Goal: Task Accomplishment & Management: Use online tool/utility

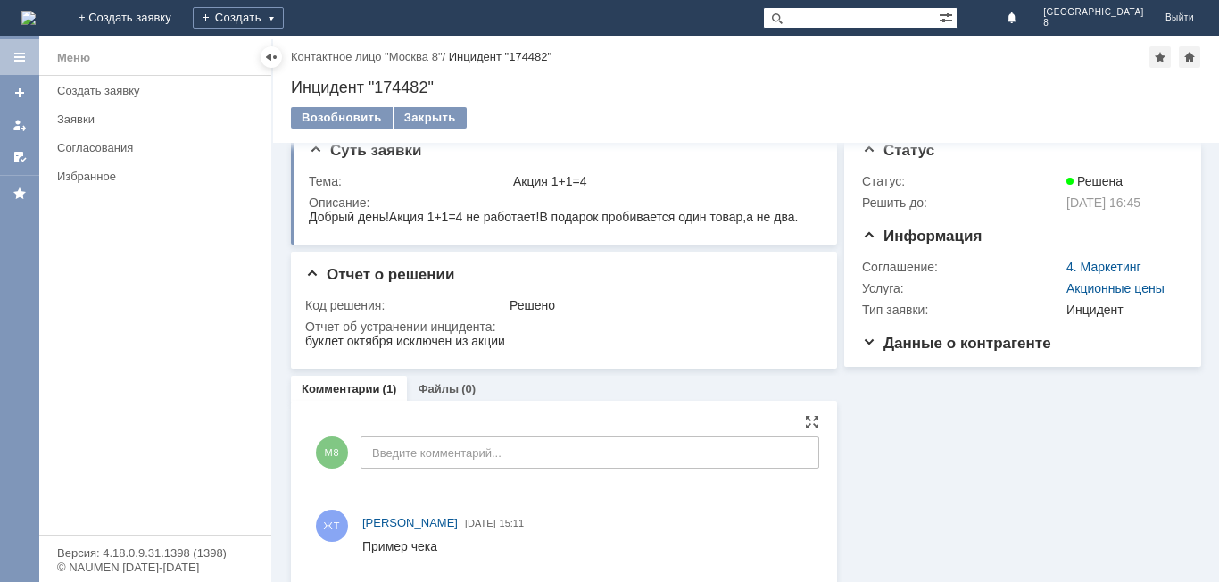
scroll to position [35, 0]
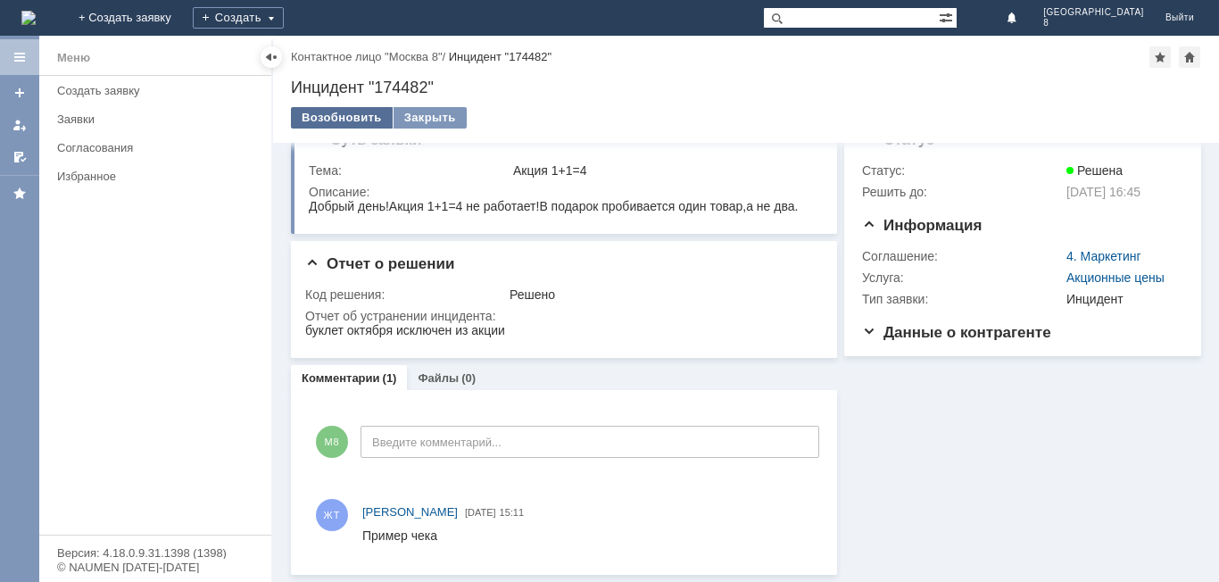
click at [332, 116] on div "Возобновить" at bounding box center [342, 117] width 102 height 21
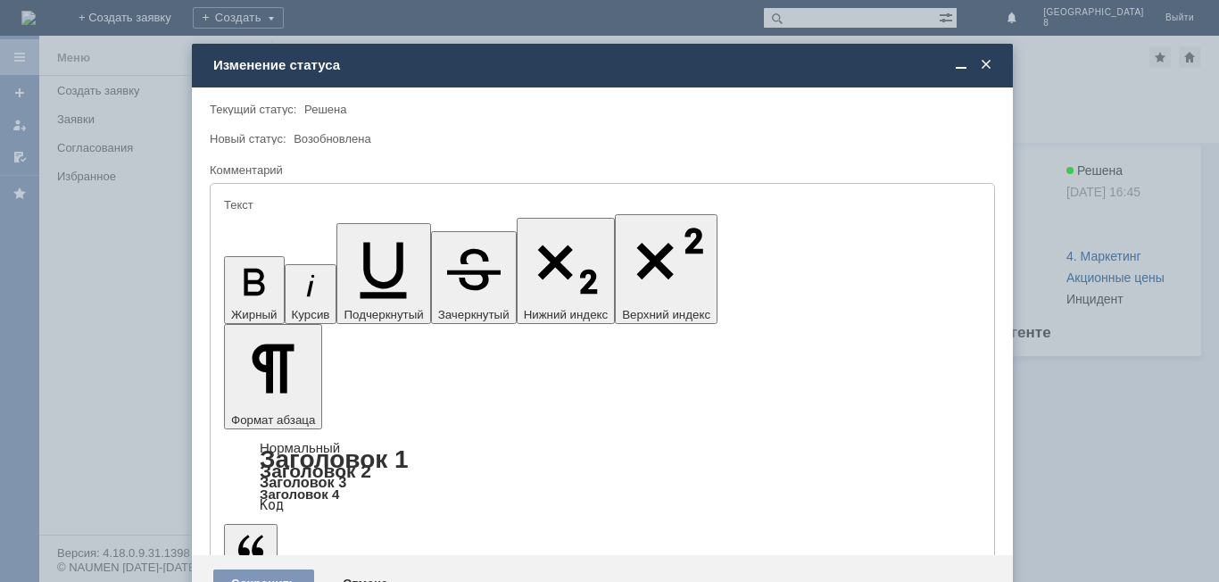
scroll to position [0, 0]
click at [985, 69] on span at bounding box center [986, 65] width 18 height 16
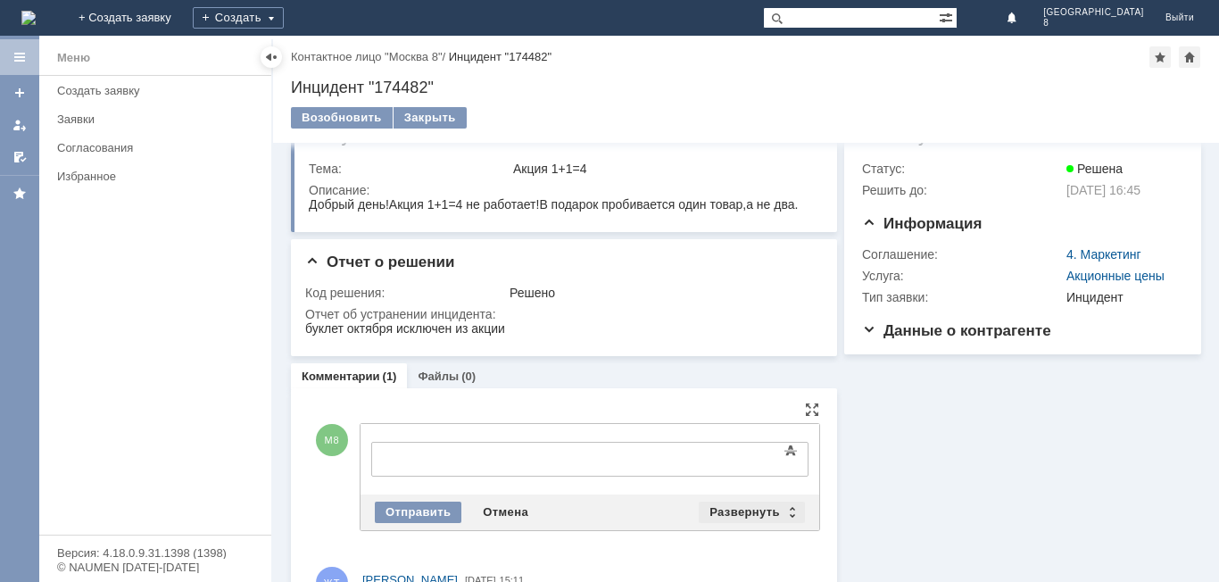
click at [781, 514] on div "Развернуть" at bounding box center [752, 512] width 106 height 21
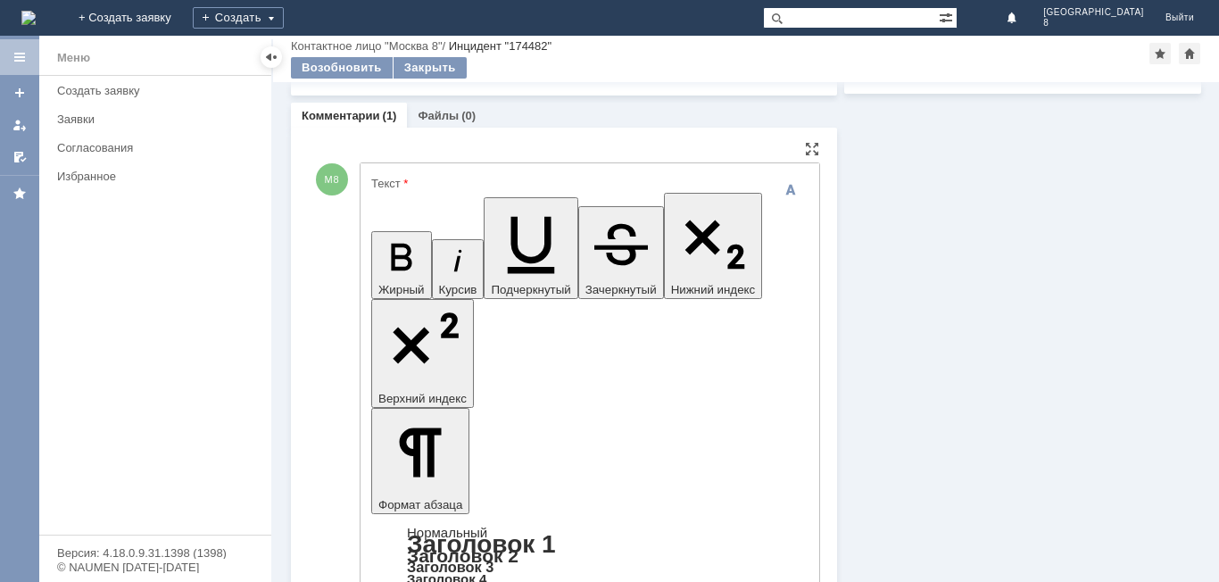
scroll to position [278, 0]
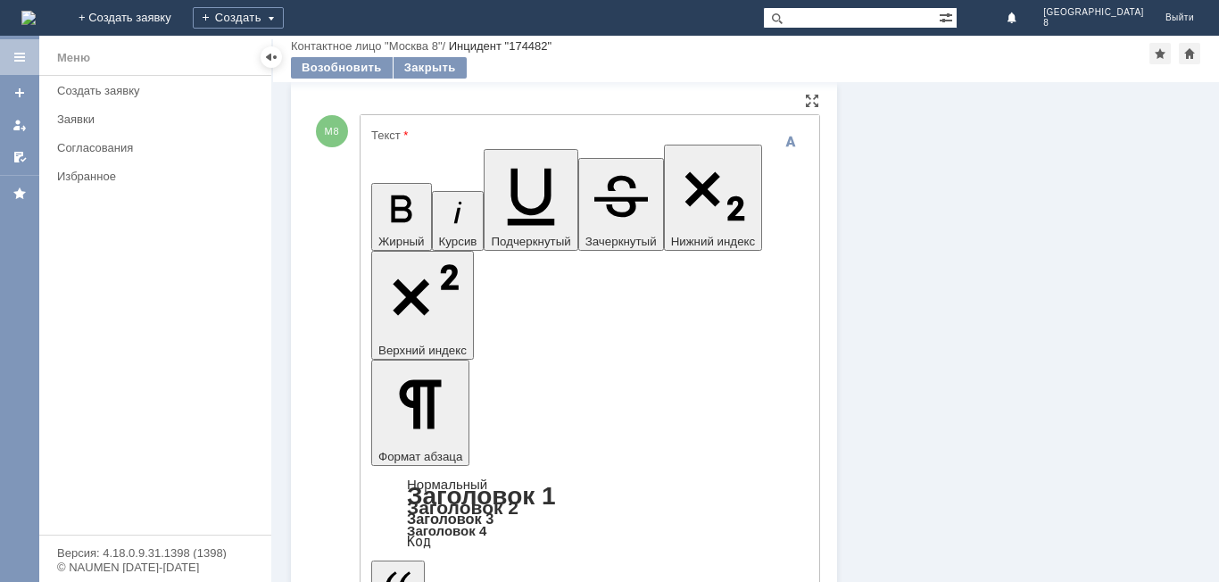
drag, startPoint x: 425, startPoint y: 434, endPoint x: 428, endPoint y: 445, distance: 12.1
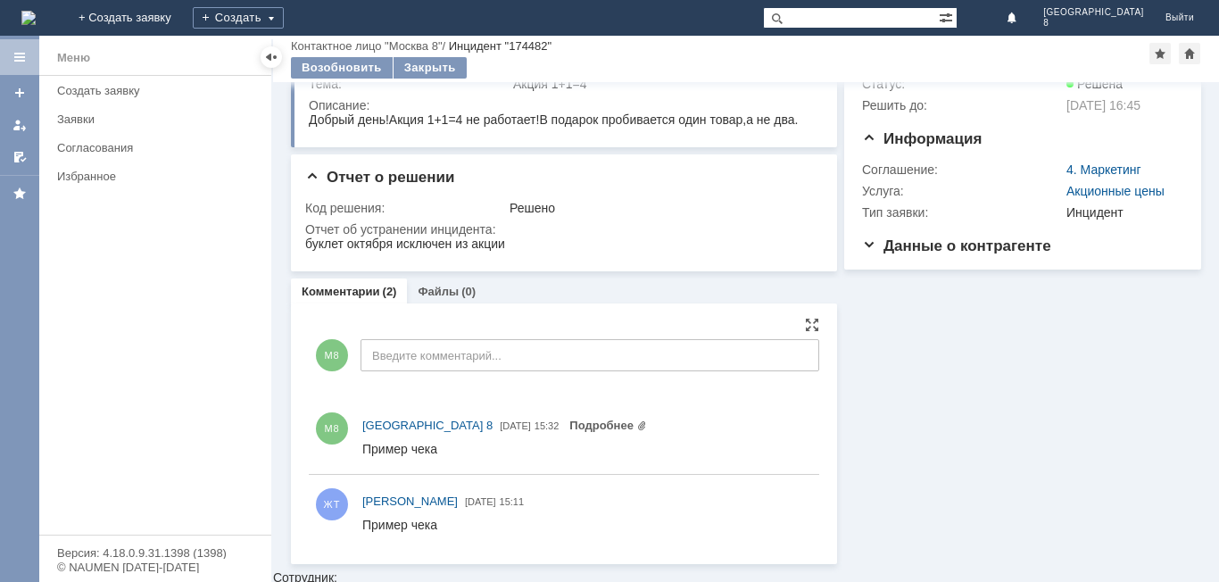
scroll to position [50, 0]
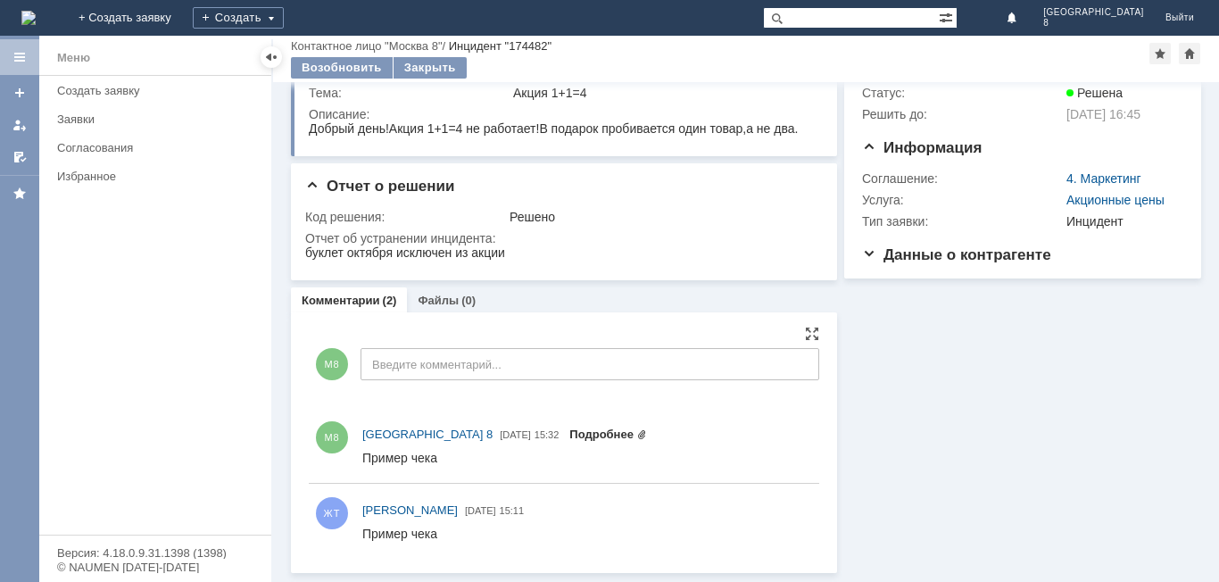
click at [569, 432] on link "Подробнее" at bounding box center [608, 433] width 78 height 13
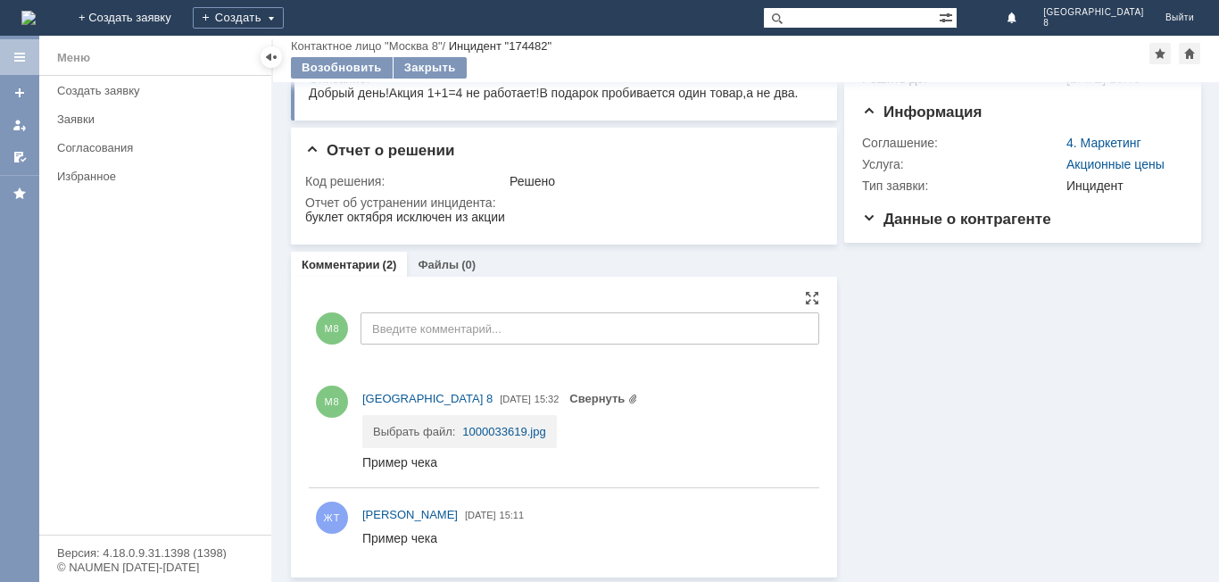
scroll to position [90, 0]
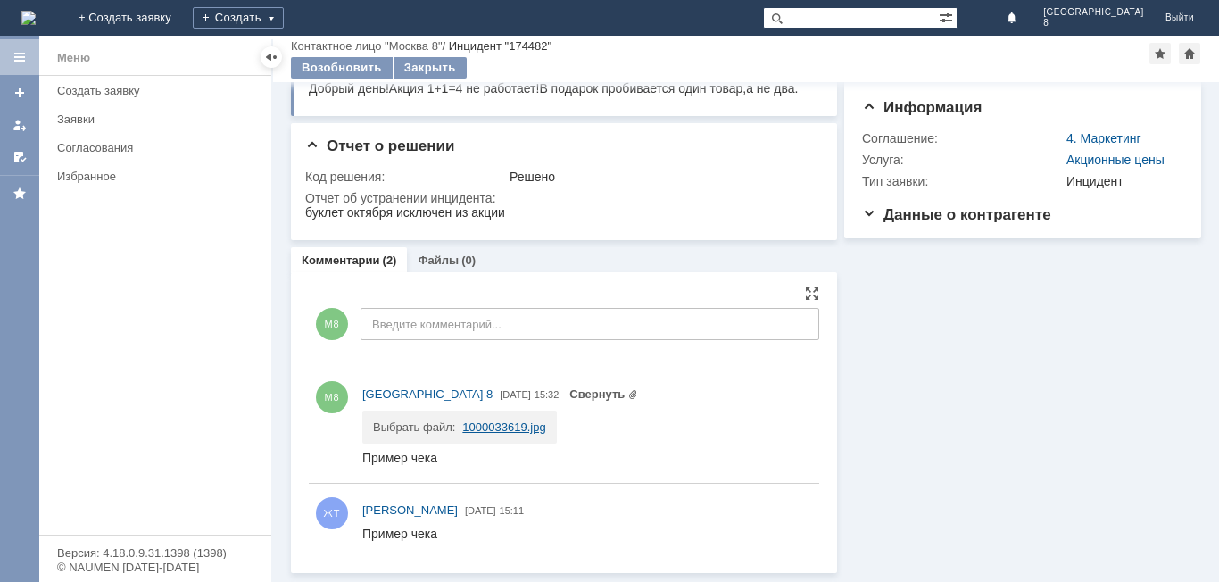
click at [511, 433] on link "1000033619.jpg" at bounding box center [503, 426] width 83 height 13
click at [434, 537] on div "Пример чека" at bounding box center [399, 534] width 75 height 14
click at [465, 501] on div "ЖТ Живилова Татьяна 30.09.2025 15:11" at bounding box center [564, 521] width 510 height 61
click at [458, 510] on span "[PERSON_NAME]" at bounding box center [409, 509] width 95 height 13
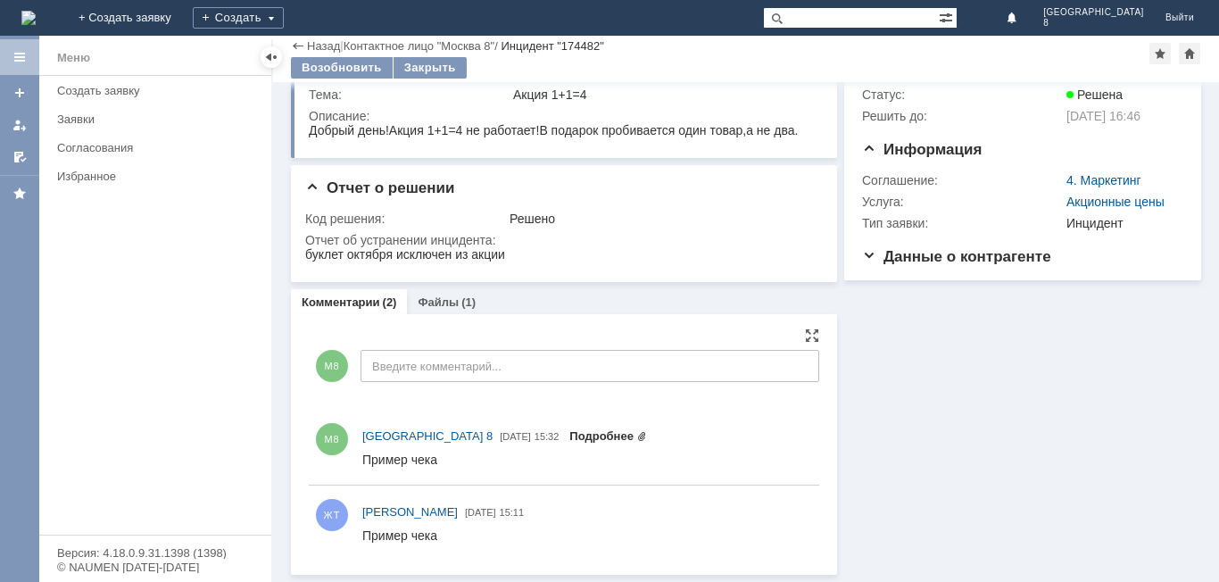
scroll to position [50, 0]
click at [444, 466] on html "Пример чека" at bounding box center [582, 460] width 441 height 16
click at [427, 460] on div "Пример чека" at bounding box center [399, 459] width 75 height 14
click at [433, 300] on link "Файлы" at bounding box center [438, 301] width 41 height 13
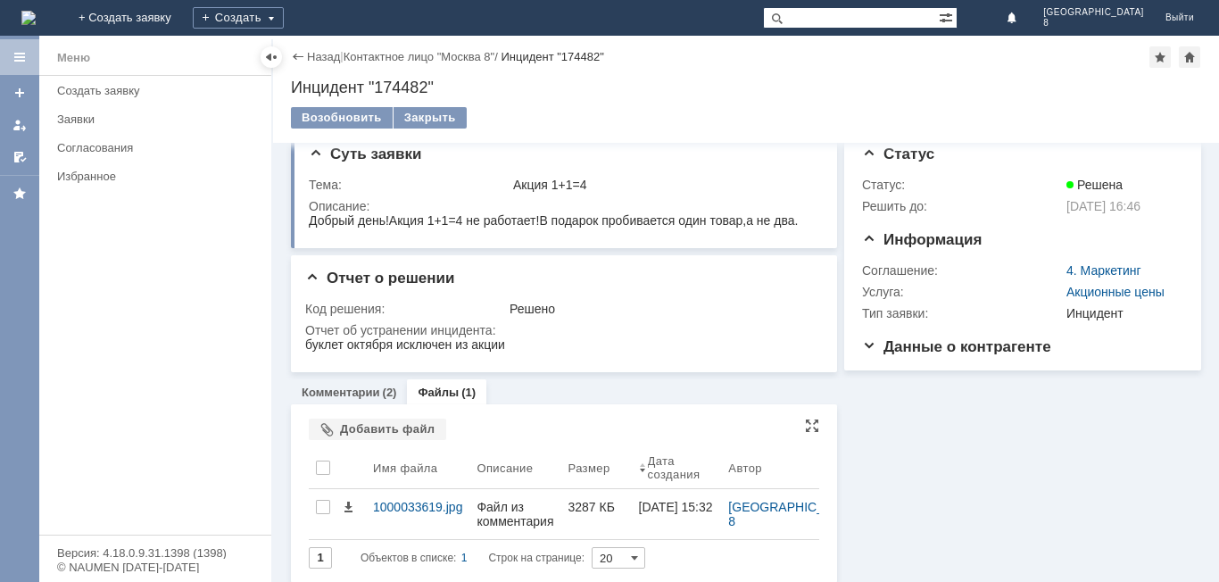
scroll to position [29, 0]
